Goal: Find specific page/section: Find specific page/section

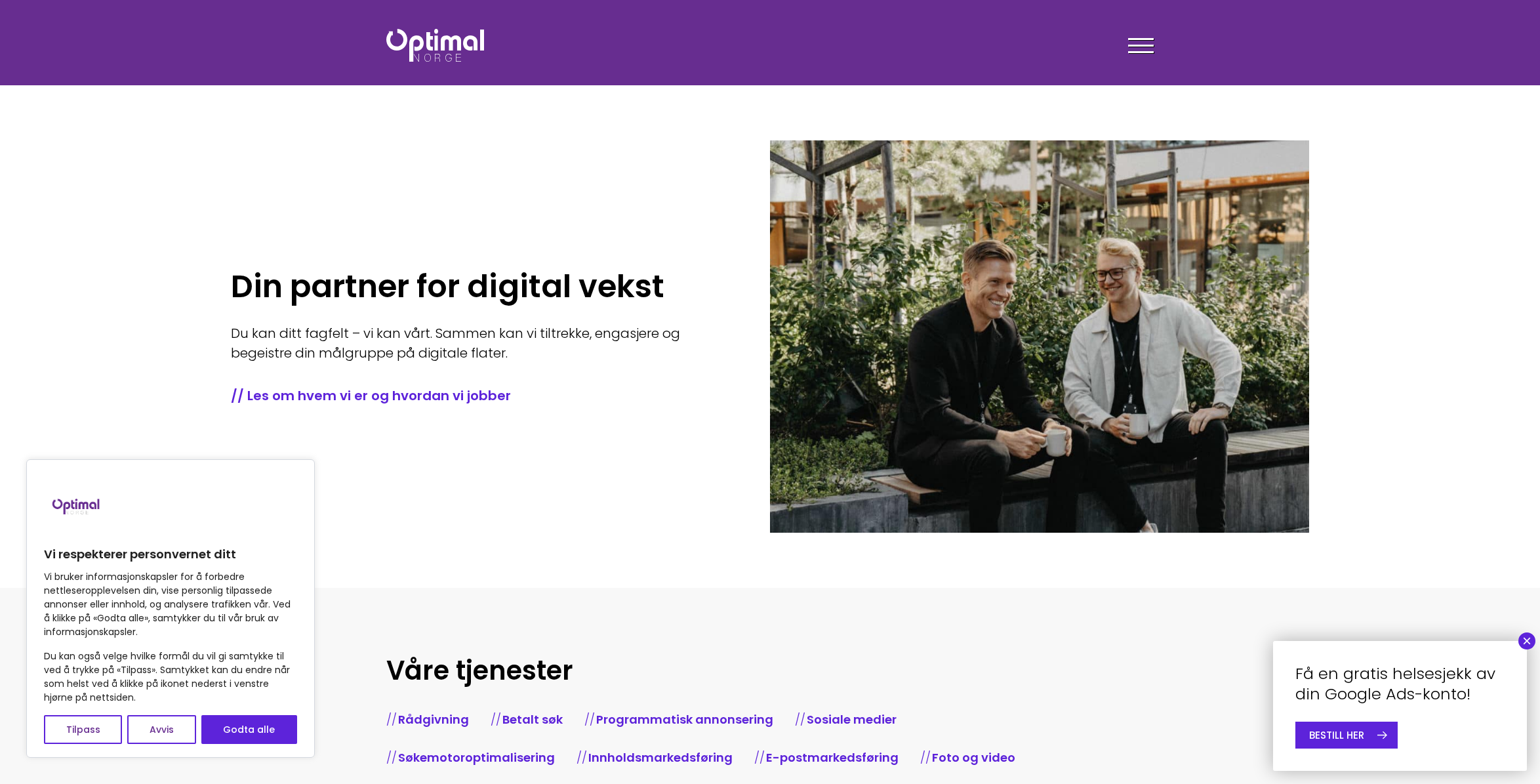
click at [1136, 48] on div at bounding box center [1141, 47] width 26 height 33
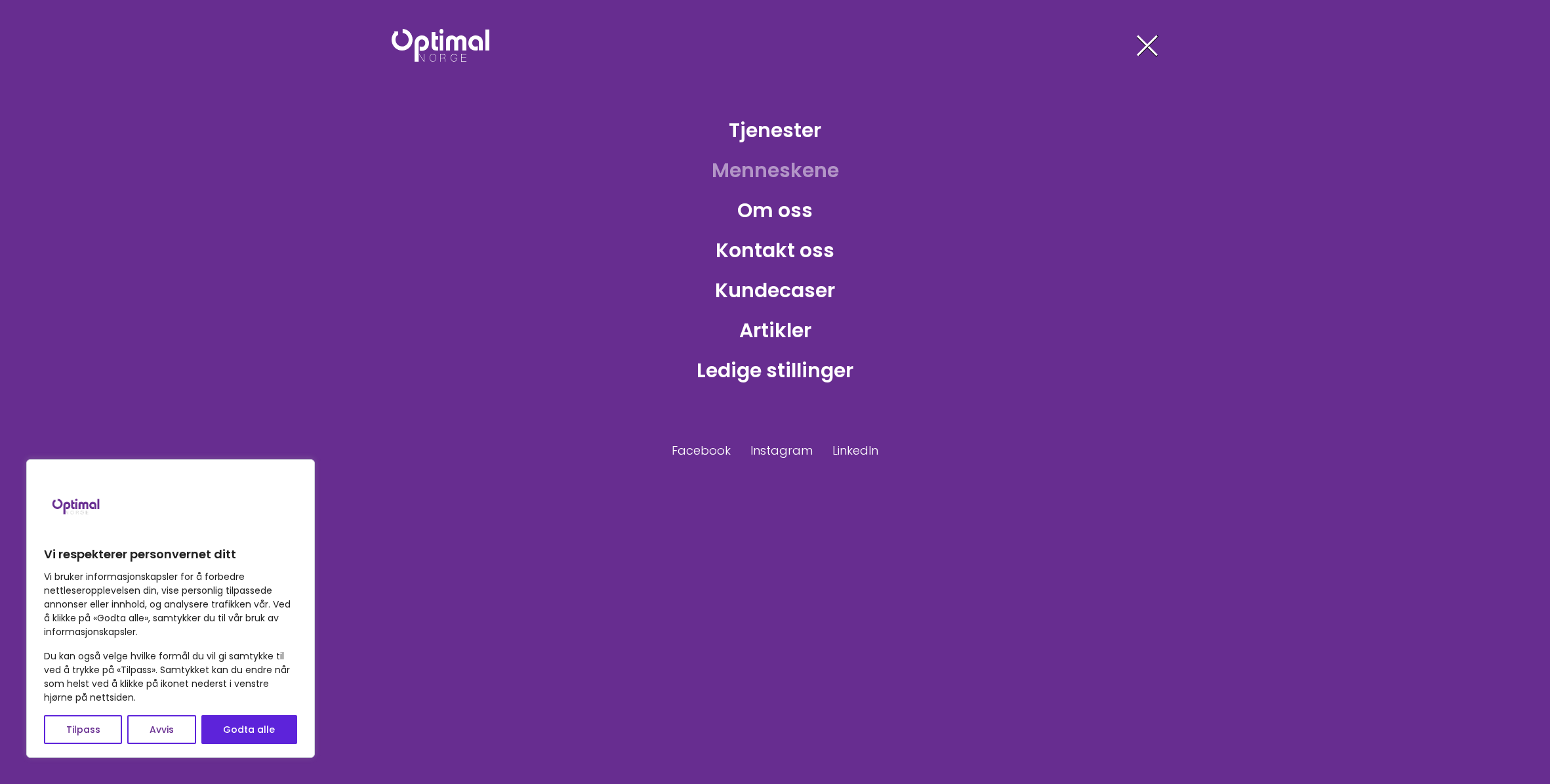
click at [765, 185] on link "Menneskene" at bounding box center [775, 170] width 148 height 43
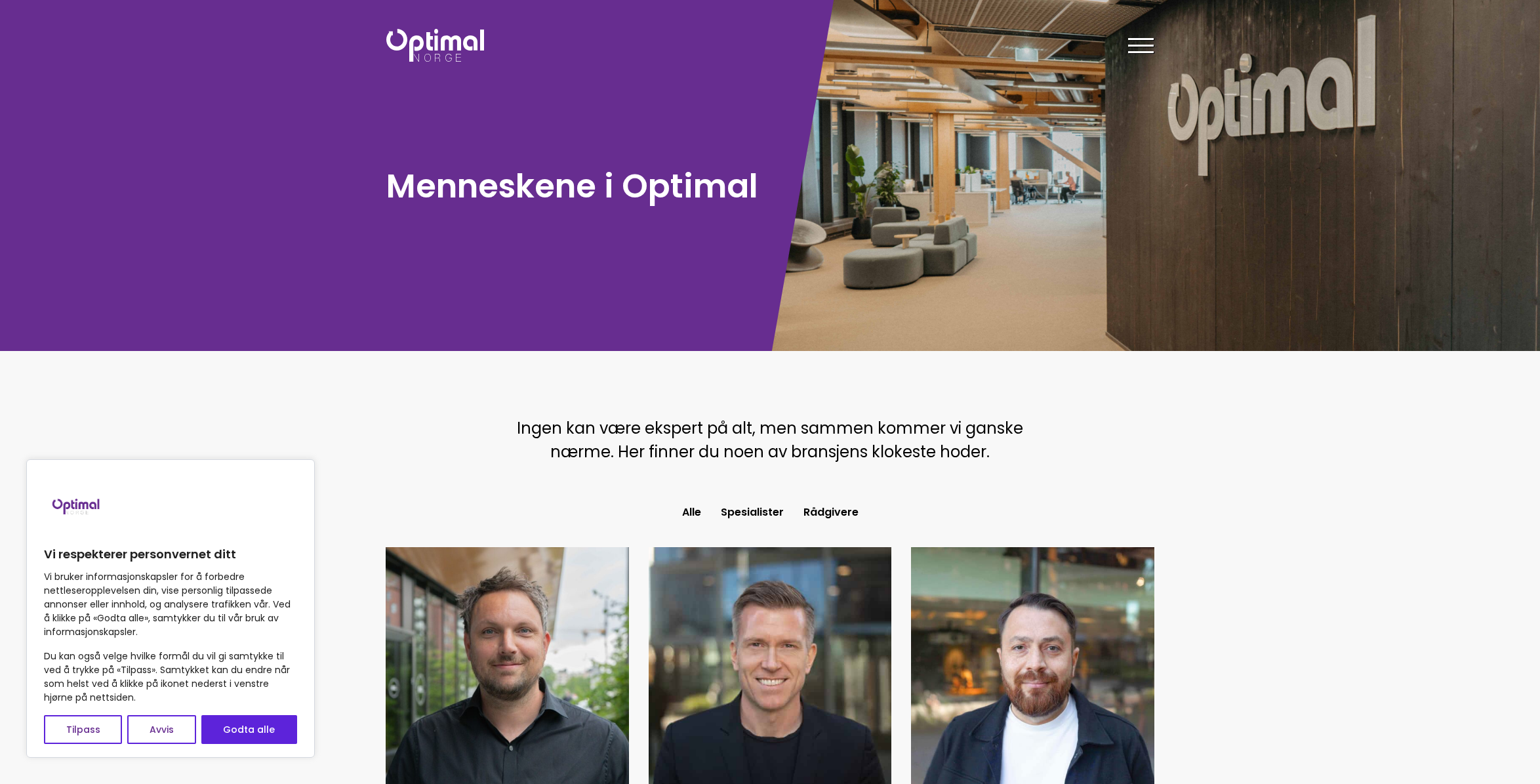
scroll to position [638, 0]
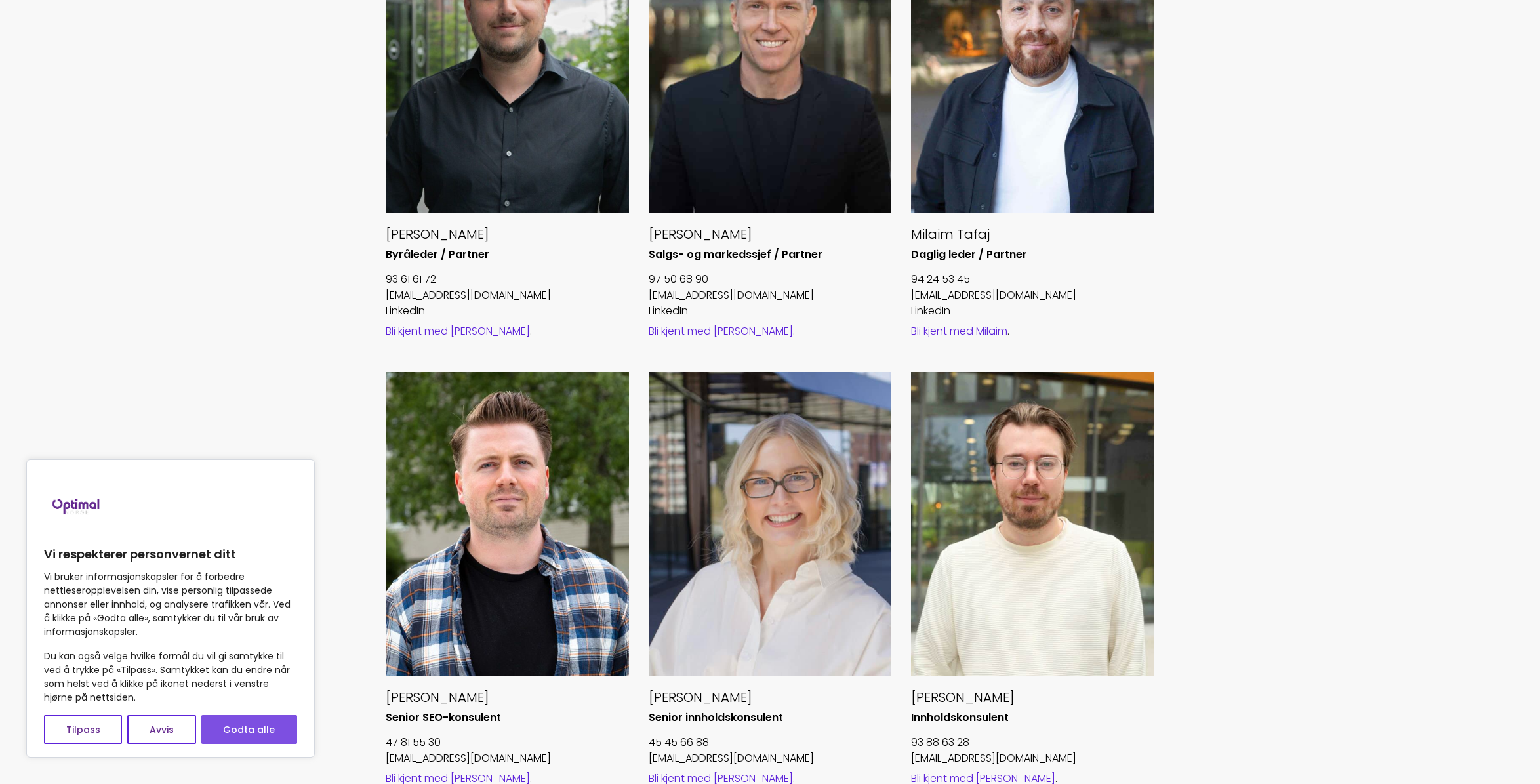
click at [261, 722] on button "Godta alle" at bounding box center [249, 729] width 95 height 29
checkbox input "true"
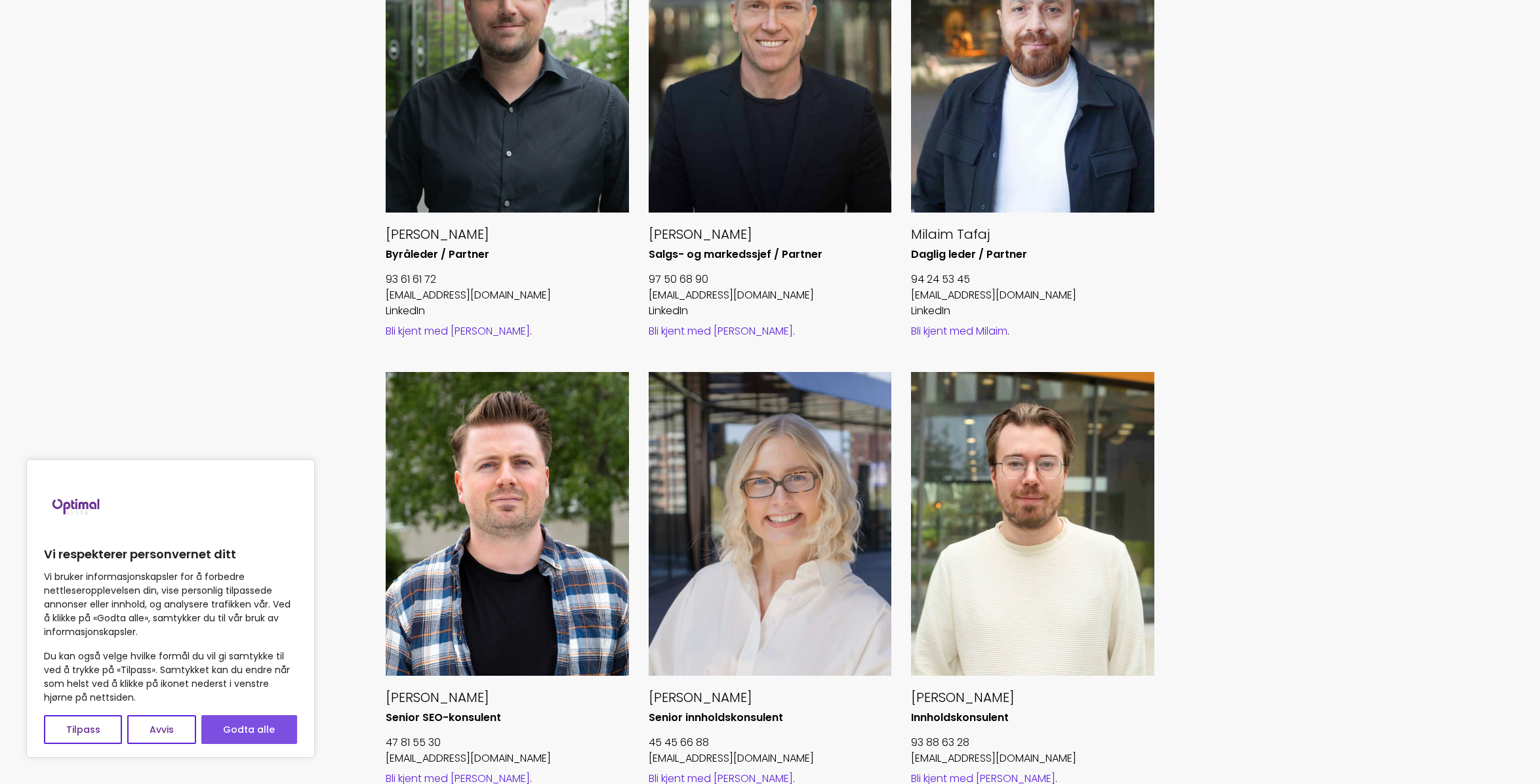
checkbox input "true"
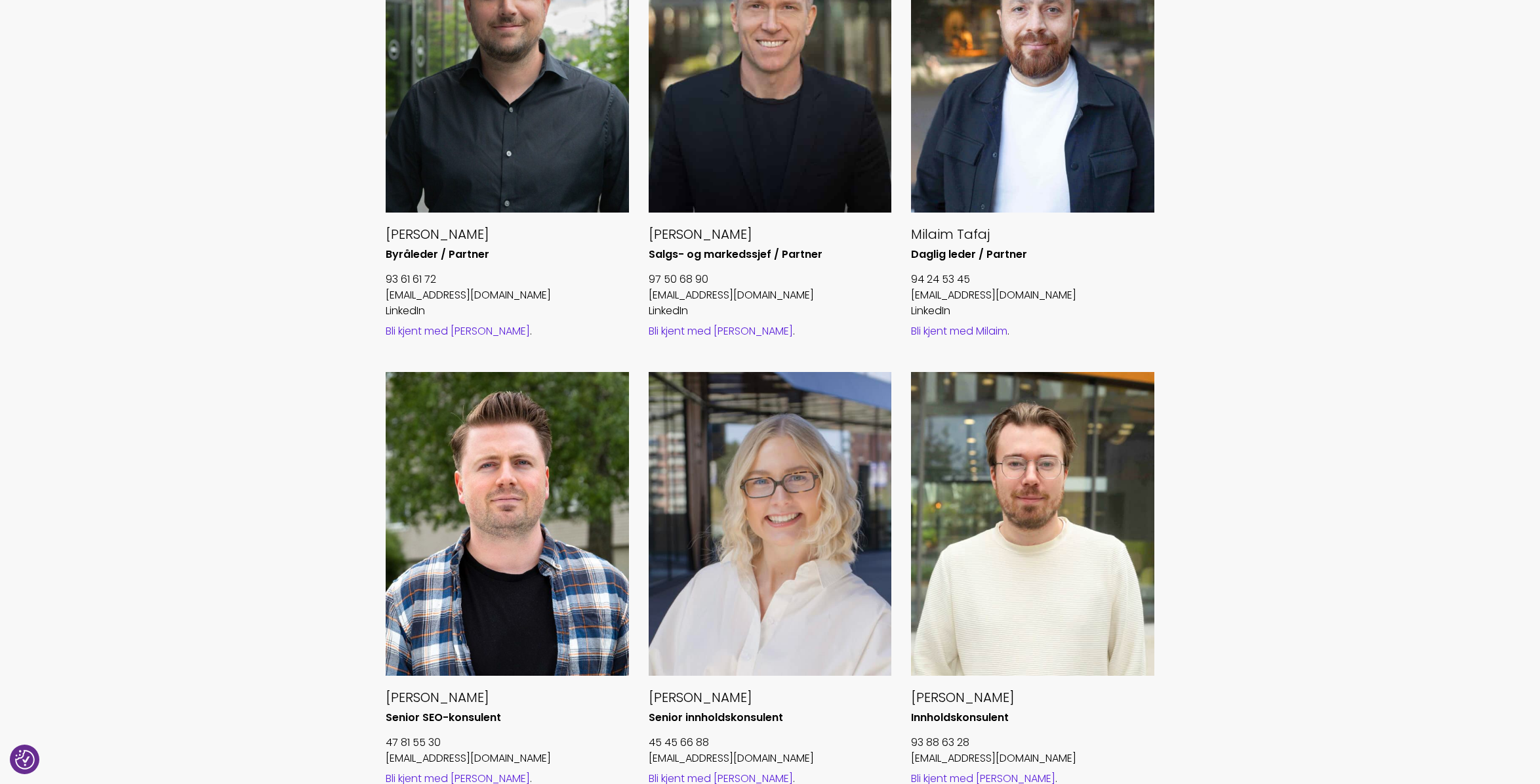
scroll to position [1254, 0]
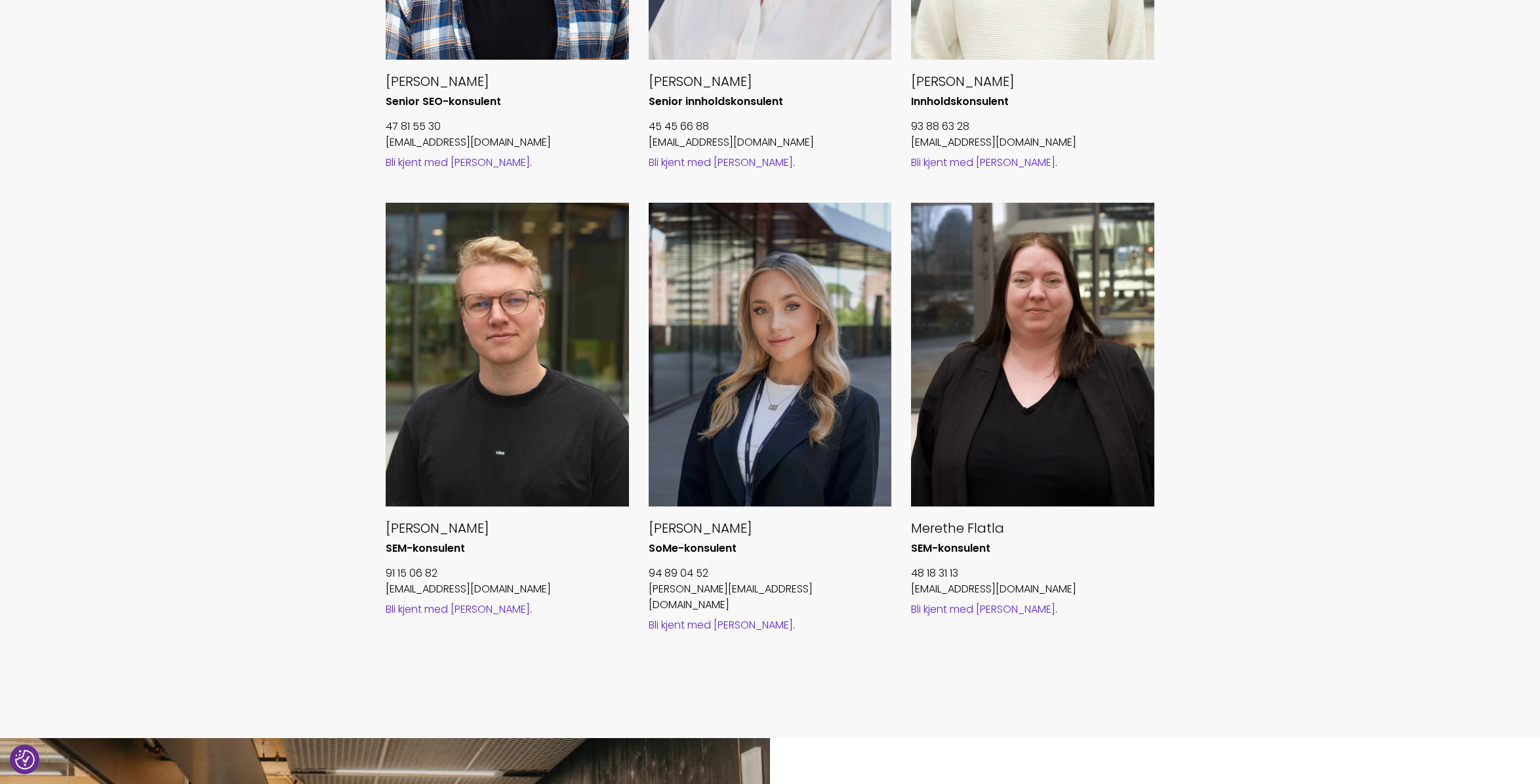
click at [827, 425] on div at bounding box center [770, 355] width 243 height 303
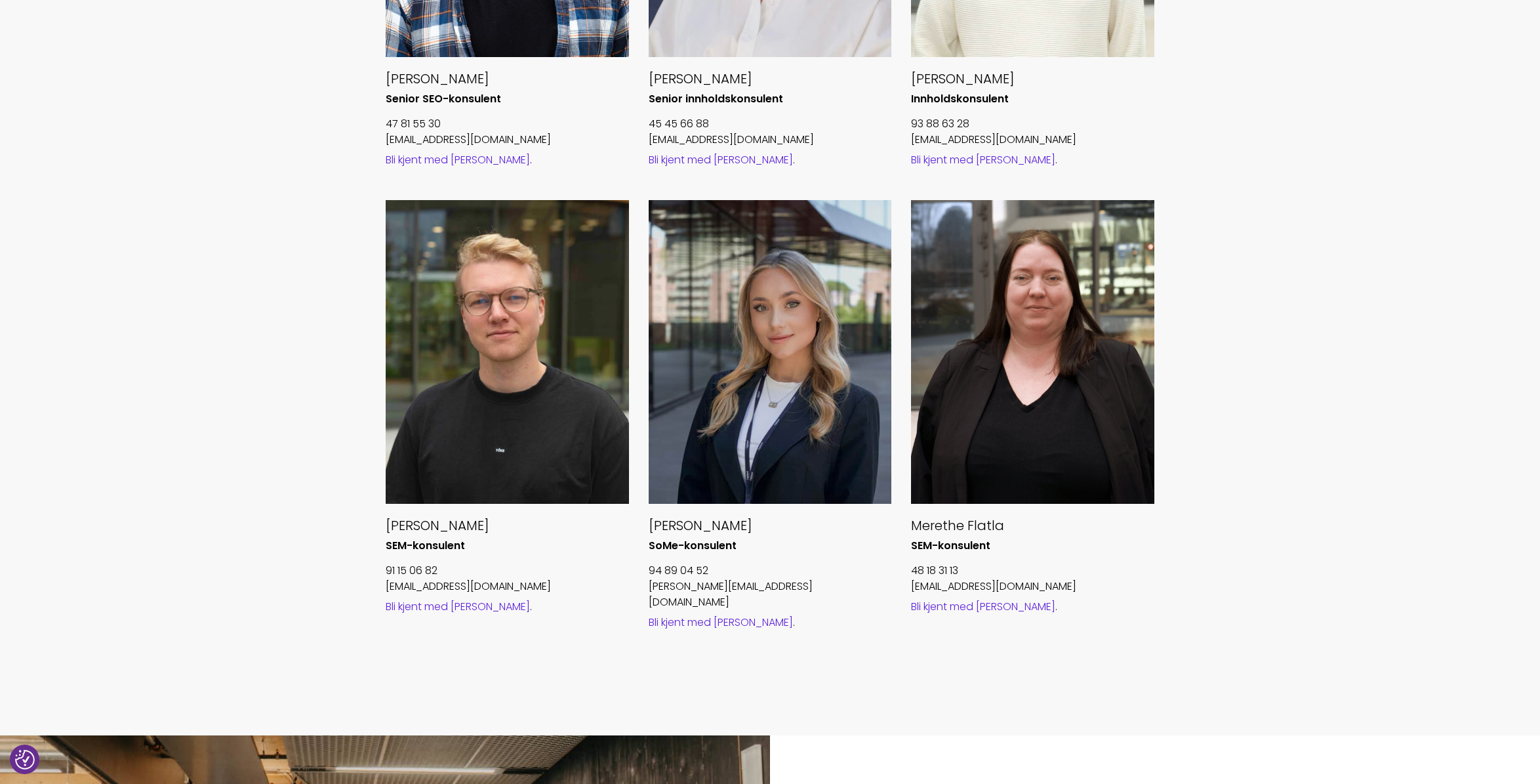
scroll to position [1257, 0]
click at [803, 371] on div at bounding box center [770, 351] width 243 height 303
